Goal: Transaction & Acquisition: Purchase product/service

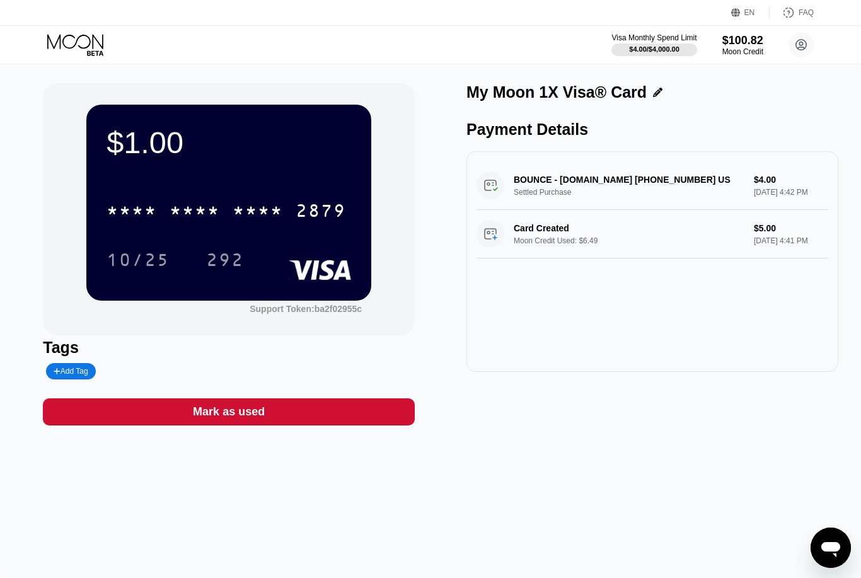
click at [62, 38] on icon at bounding box center [76, 45] width 59 height 22
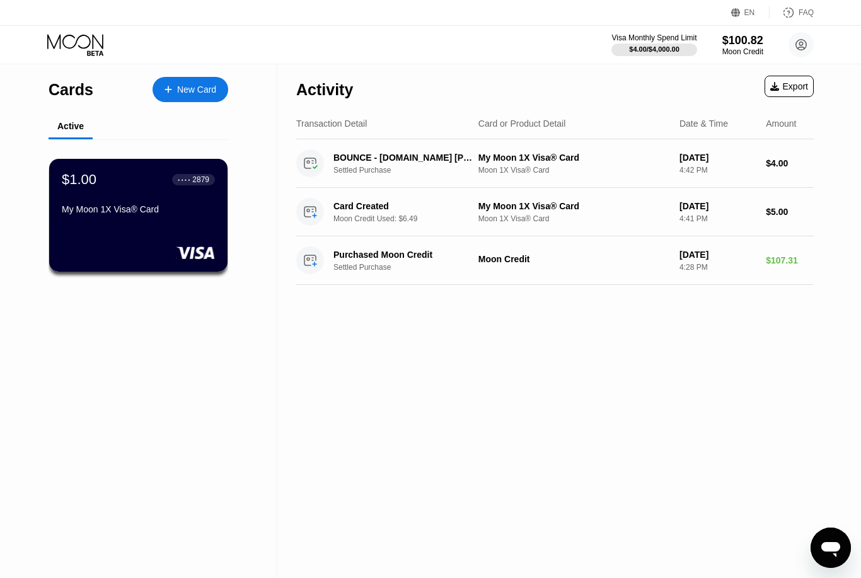
click at [203, 93] on div "New Card" at bounding box center [196, 90] width 39 height 11
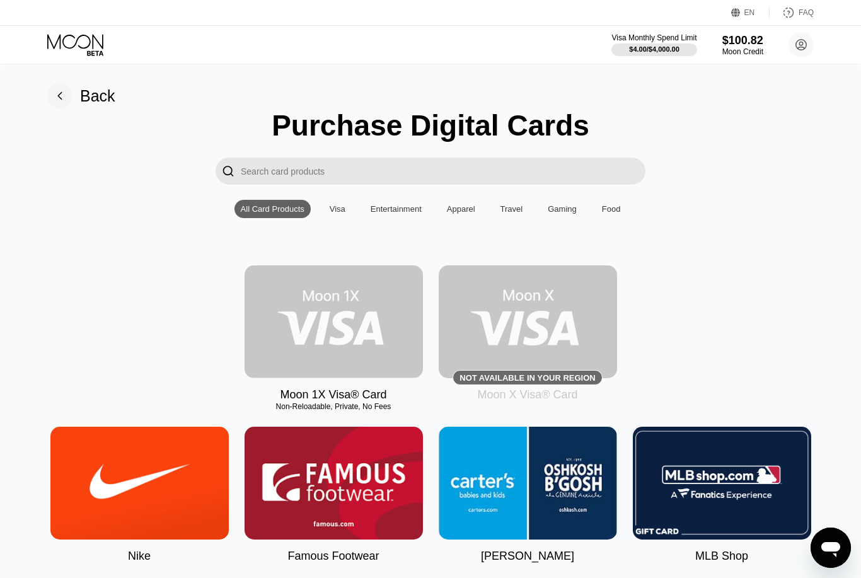
click at [366, 331] on img at bounding box center [334, 322] width 178 height 113
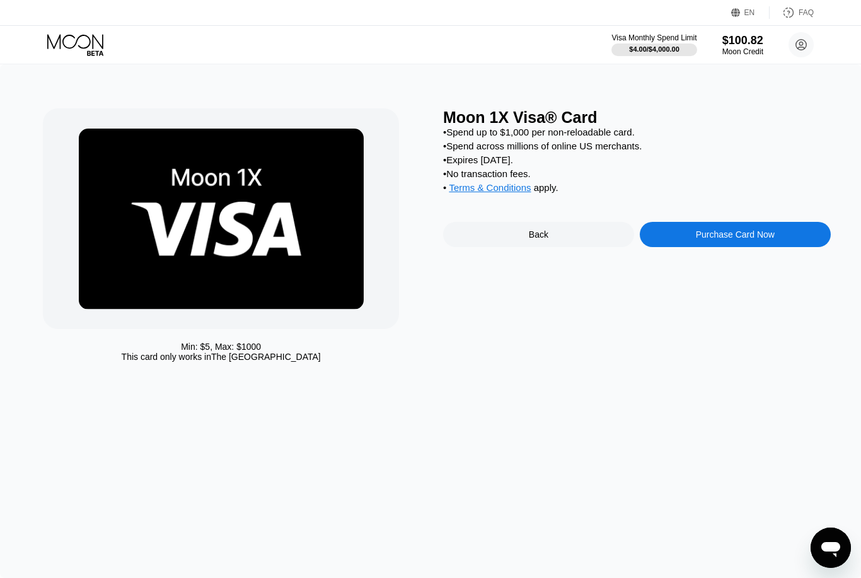
click at [692, 245] on div "Purchase Card Now" at bounding box center [735, 234] width 191 height 25
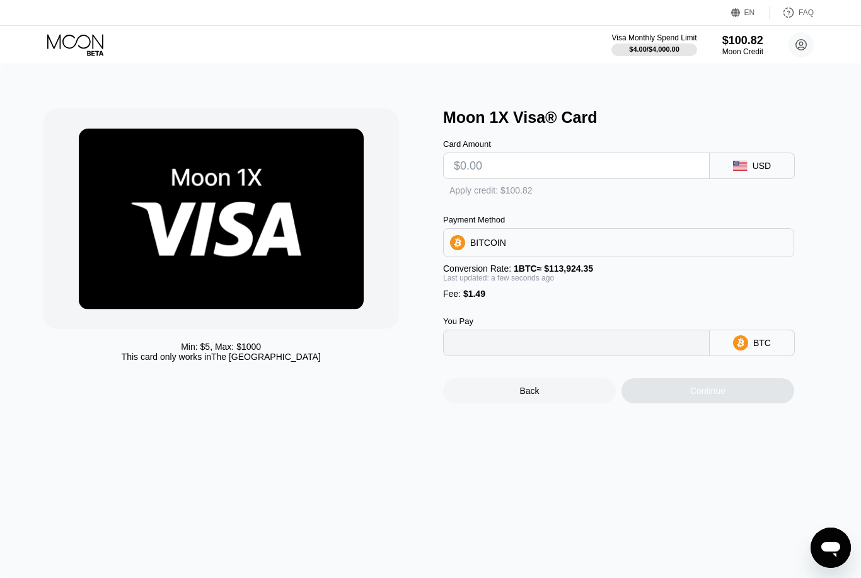
type input "0"
click at [586, 172] on input "text" at bounding box center [576, 165] width 245 height 25
type input "$8"
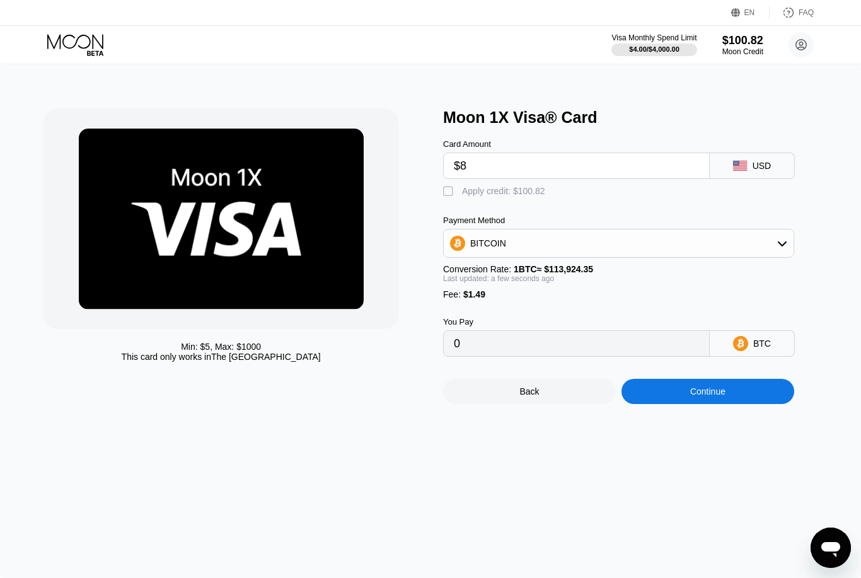
type input "0.00008331"
type input "$88"
type input "0.00078553"
type input "$88.9"
type input "0.00079343"
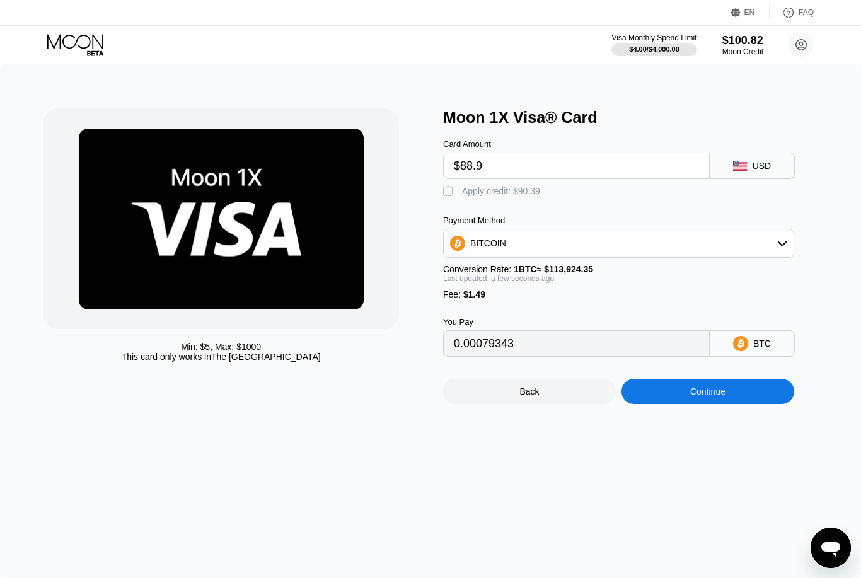
type input "$88.9"
click at [450, 196] on div "" at bounding box center [449, 191] width 13 height 13
type input "0"
click at [89, 45] on icon at bounding box center [75, 41] width 56 height 15
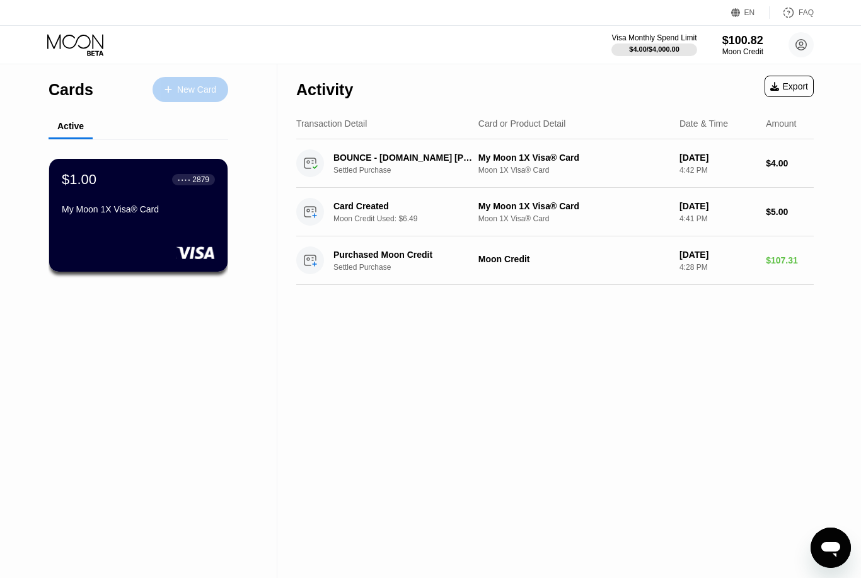
click at [182, 94] on div "New Card" at bounding box center [196, 90] width 39 height 11
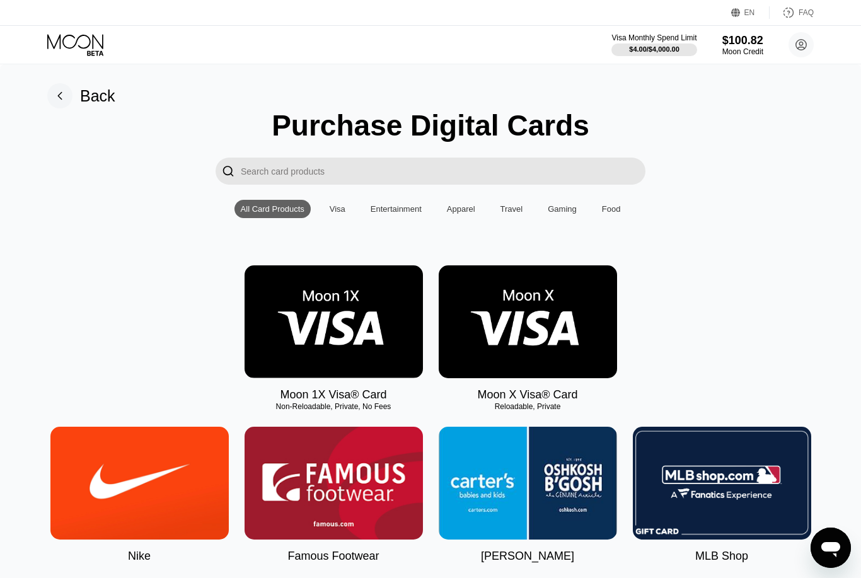
click at [526, 339] on img at bounding box center [528, 322] width 178 height 113
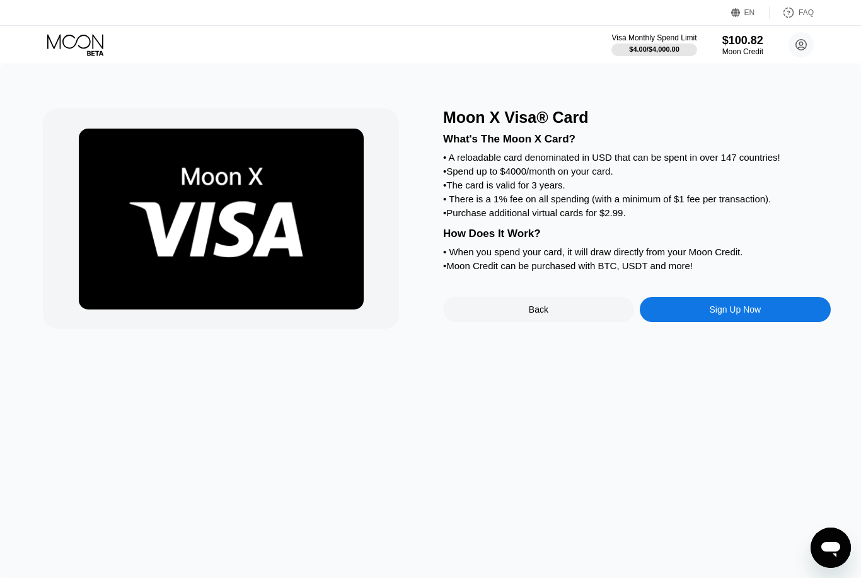
click at [679, 322] on div "Sign Up Now" at bounding box center [735, 309] width 191 height 25
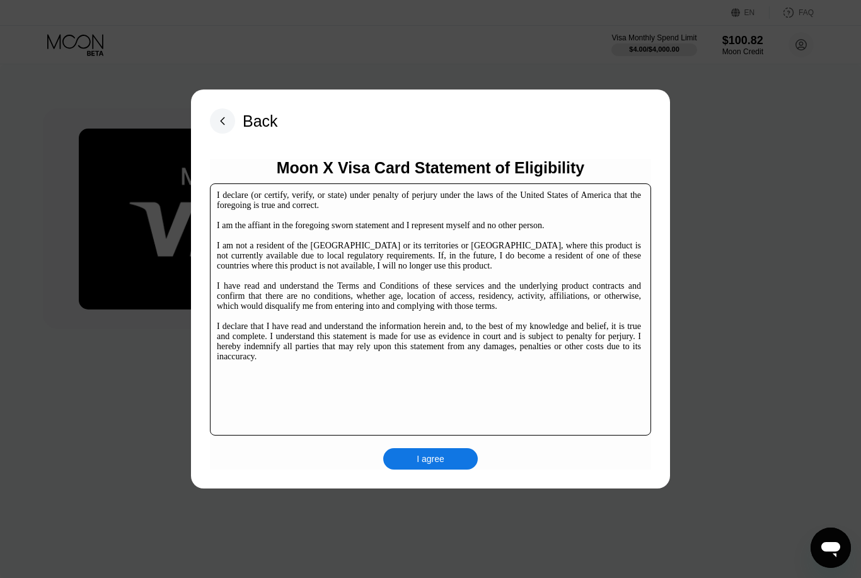
click at [442, 457] on div "I agree" at bounding box center [431, 458] width 28 height 11
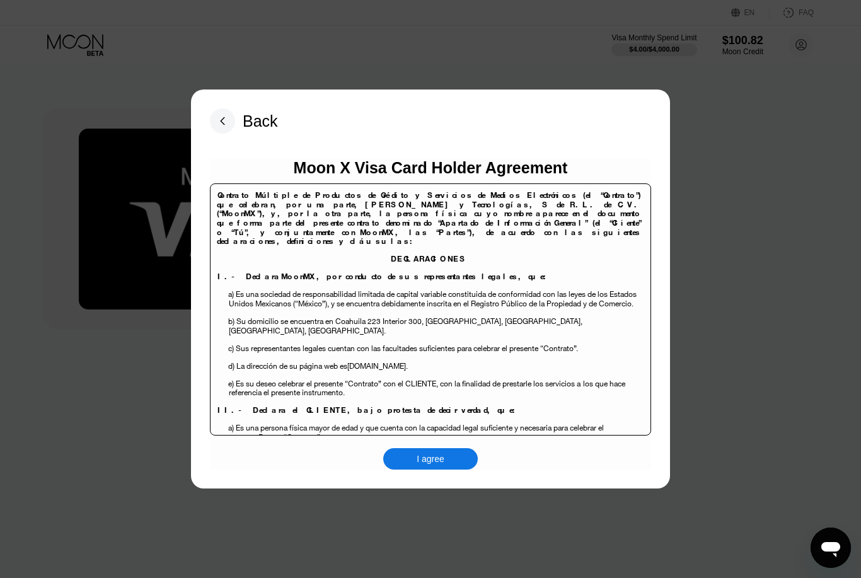
click at [438, 461] on div "I agree" at bounding box center [431, 458] width 28 height 11
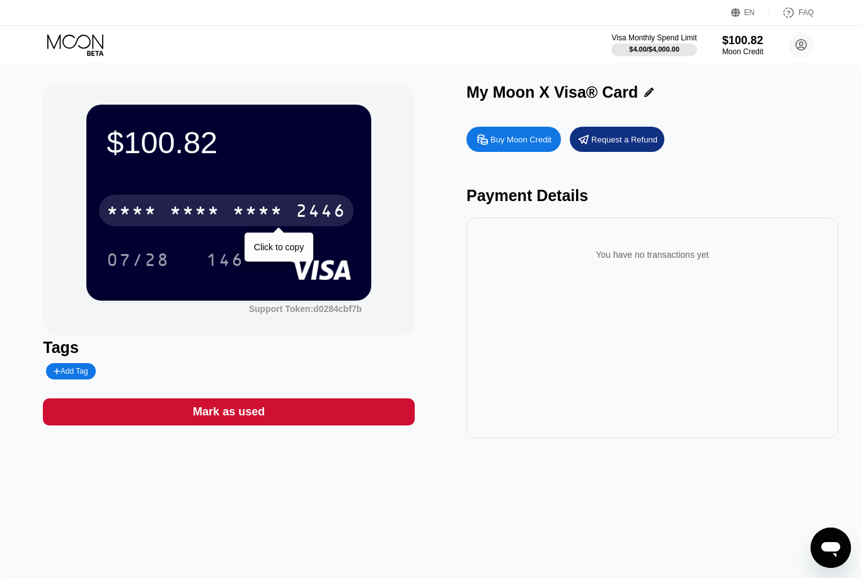
click at [336, 213] on div "2446" at bounding box center [321, 212] width 50 height 20
click at [328, 207] on div "2446" at bounding box center [321, 212] width 50 height 20
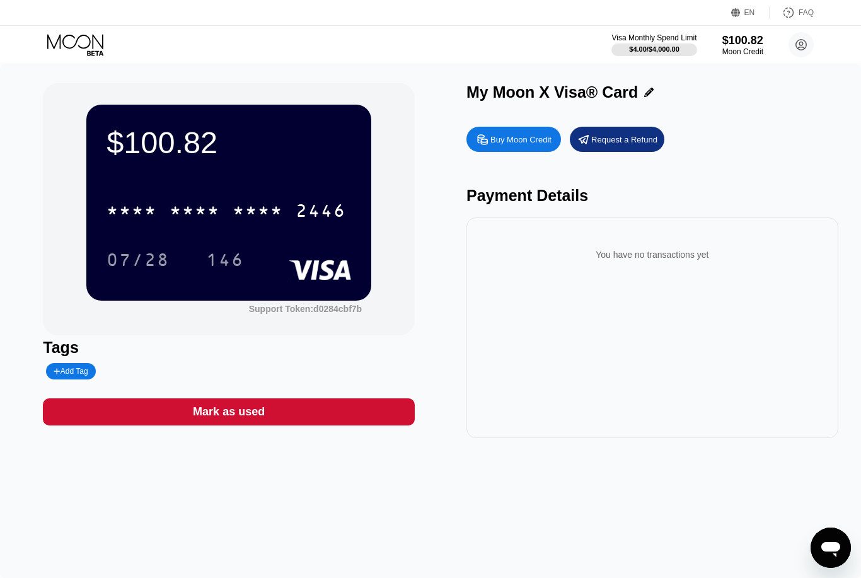
click at [220, 217] on div "* * * *" at bounding box center [195, 212] width 50 height 20
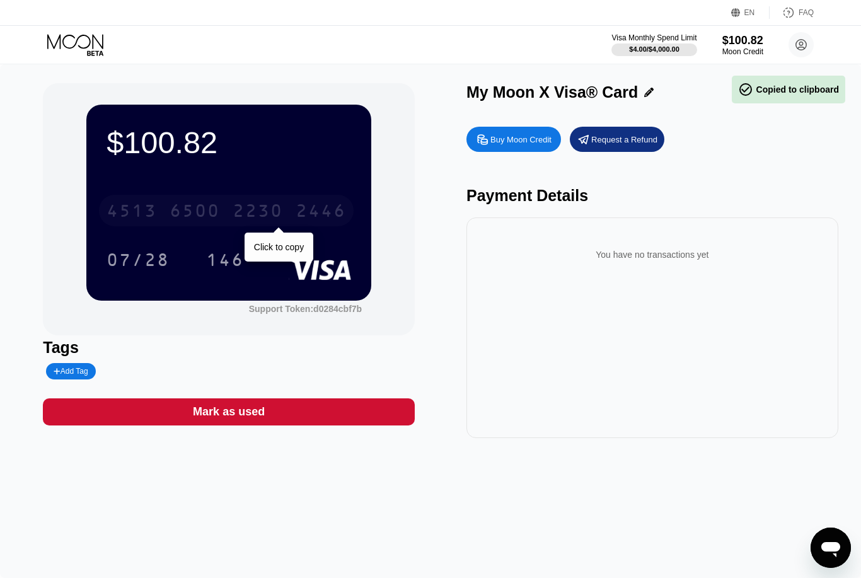
click at [187, 207] on div "6500" at bounding box center [195, 212] width 50 height 20
